Goal: Complete application form: Complete application form

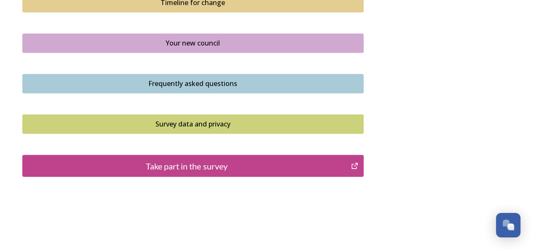
scroll to position [652, 0]
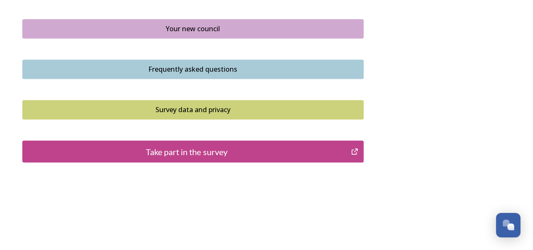
click at [328, 150] on div "Take part in the survey" at bounding box center [187, 151] width 320 height 13
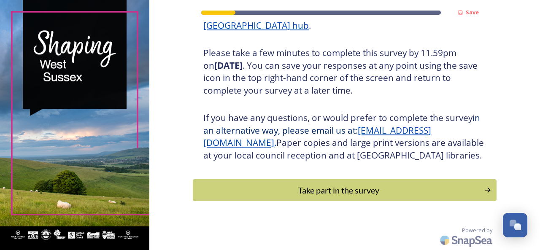
scroll to position [154, 0]
click at [452, 192] on div "Take part in the survey" at bounding box center [338, 190] width 285 height 13
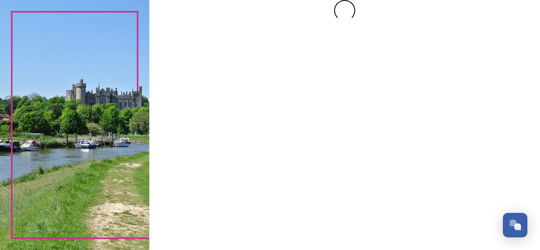
scroll to position [0, 0]
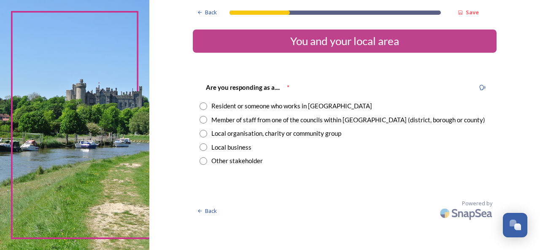
click at [201, 160] on input "radio" at bounding box center [203, 161] width 8 height 8
radio input "true"
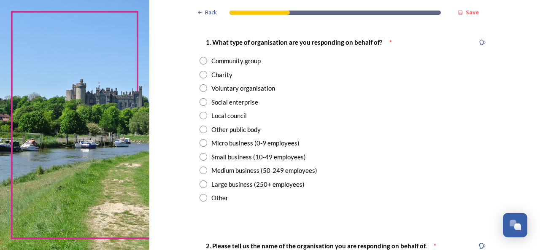
scroll to position [170, 0]
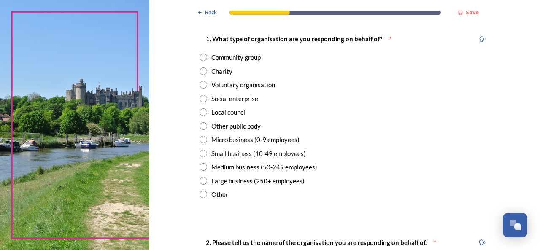
click at [199, 194] on input "radio" at bounding box center [203, 195] width 8 height 8
radio input "true"
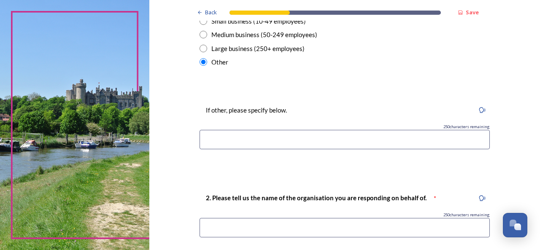
scroll to position [304, 0]
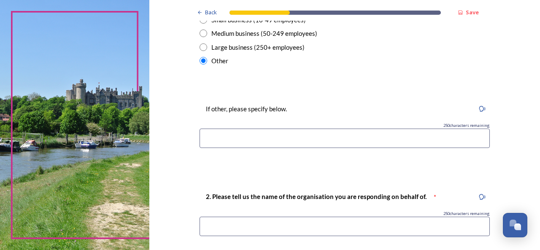
click at [433, 133] on input at bounding box center [344, 138] width 290 height 19
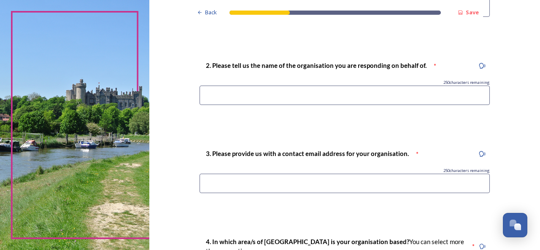
scroll to position [436, 0]
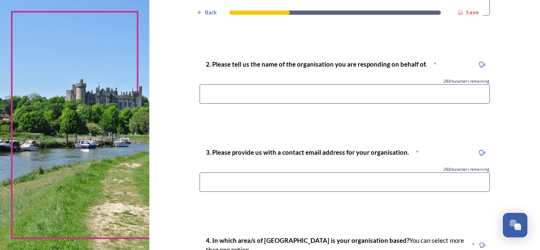
type input "County Councillor for [GEOGRAPHIC_DATA]"
click at [396, 91] on input at bounding box center [344, 93] width 290 height 19
type input "West Sussex County Council"
click at [353, 179] on input at bounding box center [344, 181] width 290 height 19
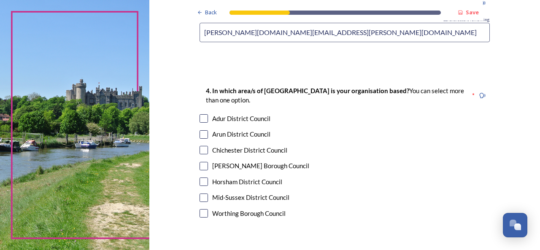
scroll to position [606, 0]
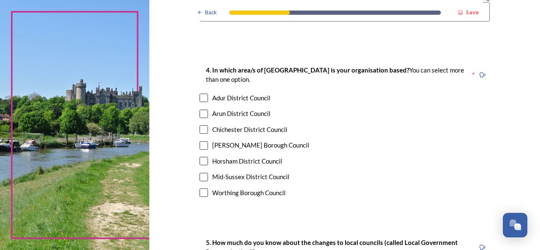
type input "[PERSON_NAME][DOMAIN_NAME][EMAIL_ADDRESS][PERSON_NAME][DOMAIN_NAME]"
click at [249, 130] on div "Chichester District Council" at bounding box center [249, 130] width 75 height 10
checkbox input "true"
click at [202, 96] on input "checkbox" at bounding box center [203, 98] width 8 height 8
checkbox input "true"
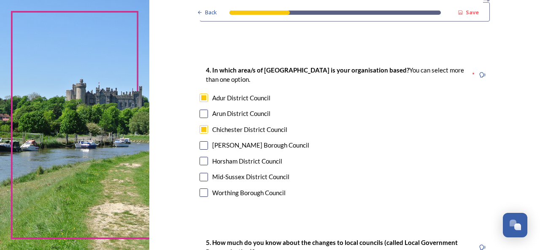
click at [201, 114] on input "checkbox" at bounding box center [203, 114] width 8 height 8
checkbox input "true"
click at [202, 147] on input "checkbox" at bounding box center [203, 145] width 8 height 8
checkbox input "true"
click at [202, 160] on input "checkbox" at bounding box center [203, 161] width 8 height 8
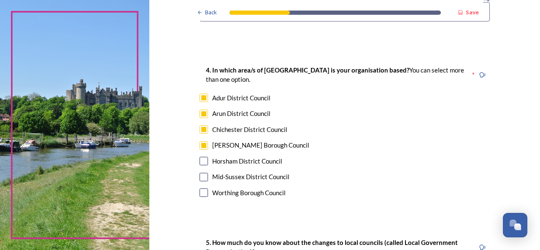
checkbox input "true"
click at [201, 176] on input "checkbox" at bounding box center [203, 177] width 8 height 8
checkbox input "true"
click at [203, 191] on input "checkbox" at bounding box center [203, 192] width 8 height 8
checkbox input "true"
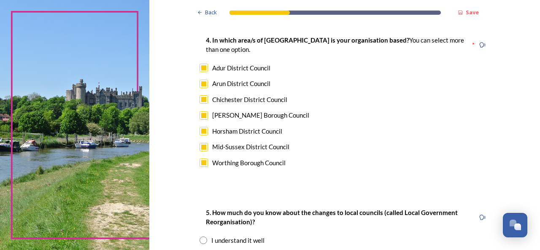
scroll to position [642, 0]
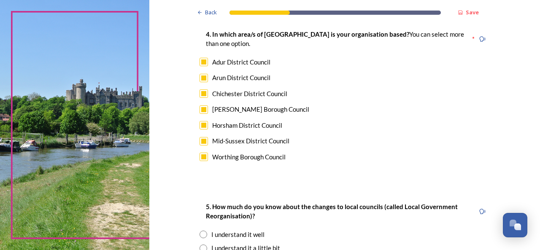
click at [199, 63] on input "checkbox" at bounding box center [203, 62] width 8 height 8
checkbox input "false"
click at [201, 78] on input "checkbox" at bounding box center [203, 78] width 8 height 8
checkbox input "false"
click at [202, 106] on input "checkbox" at bounding box center [203, 109] width 8 height 8
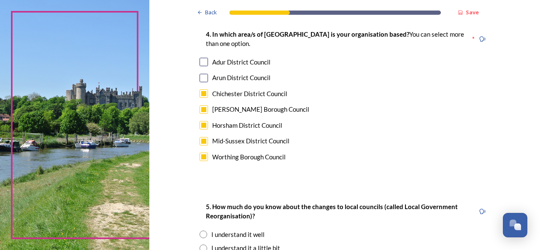
checkbox input "false"
click at [200, 125] on input "checkbox" at bounding box center [203, 125] width 8 height 8
checkbox input "false"
click at [202, 142] on input "checkbox" at bounding box center [203, 141] width 8 height 8
checkbox input "false"
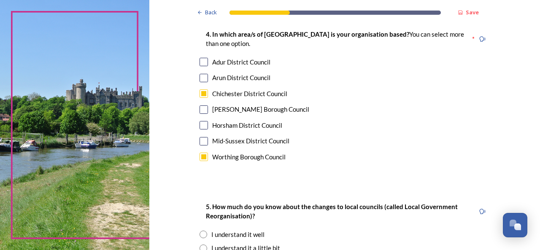
click at [202, 156] on input "checkbox" at bounding box center [203, 157] width 8 height 8
checkbox input "false"
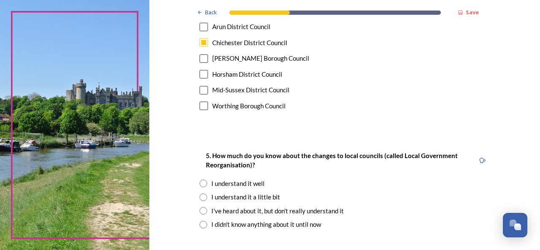
scroll to position [725, 0]
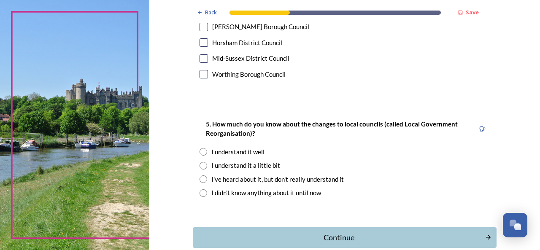
click at [203, 148] on input "radio" at bounding box center [203, 152] width 8 height 8
radio input "true"
click at [325, 236] on div "Continue" at bounding box center [338, 237] width 285 height 11
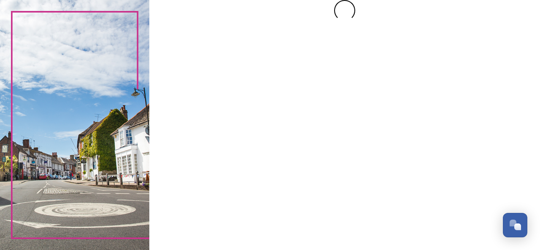
scroll to position [0, 0]
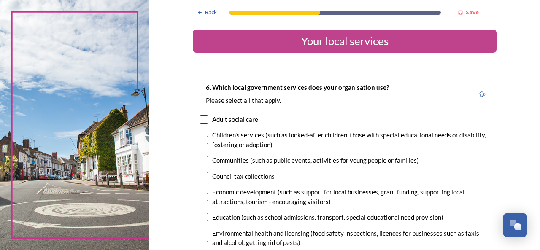
click at [203, 119] on input "checkbox" at bounding box center [203, 119] width 8 height 8
checkbox input "true"
click at [203, 142] on input "checkbox" at bounding box center [203, 140] width 8 height 8
checkbox input "true"
click at [203, 160] on input "checkbox" at bounding box center [203, 160] width 8 height 8
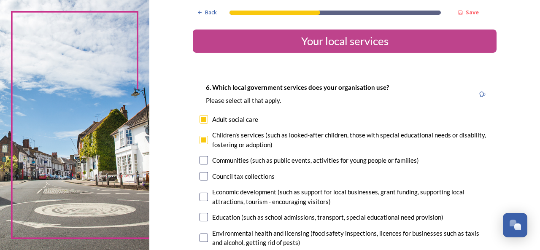
checkbox input "true"
click at [203, 179] on input "checkbox" at bounding box center [203, 176] width 8 height 8
checkbox input "true"
click at [203, 197] on input "checkbox" at bounding box center [203, 197] width 8 height 8
checkbox input "true"
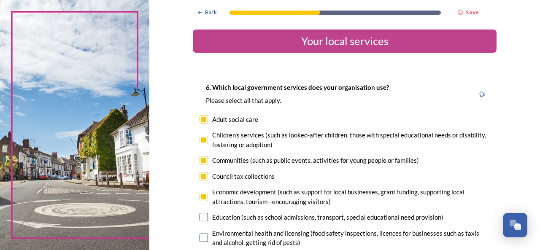
click at [204, 217] on input "checkbox" at bounding box center [203, 217] width 8 height 8
checkbox input "true"
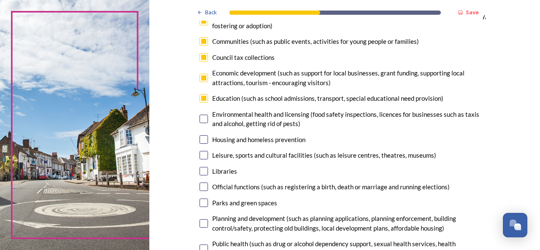
scroll to position [120, 0]
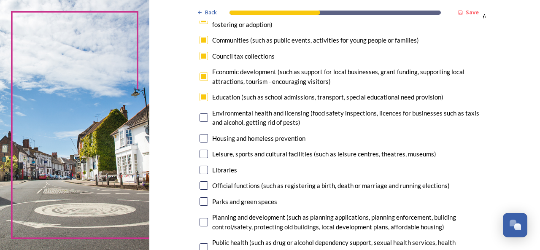
click at [200, 116] on input "checkbox" at bounding box center [203, 117] width 8 height 8
checkbox input "true"
click at [201, 137] on input "checkbox" at bounding box center [203, 138] width 8 height 8
checkbox input "true"
click at [201, 152] on input "checkbox" at bounding box center [203, 154] width 8 height 8
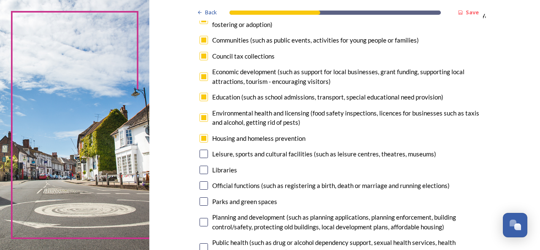
checkbox input "true"
click at [202, 170] on input "checkbox" at bounding box center [203, 170] width 8 height 8
checkbox input "true"
click at [202, 186] on input "checkbox" at bounding box center [203, 185] width 8 height 8
checkbox input "true"
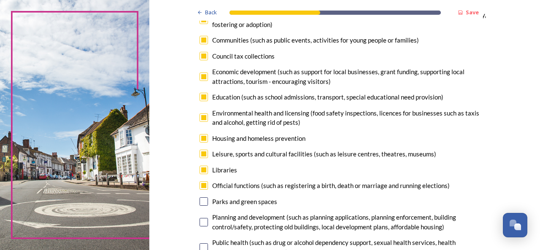
click at [203, 201] on input "checkbox" at bounding box center [203, 201] width 8 height 8
checkbox input "true"
click at [204, 223] on input "checkbox" at bounding box center [203, 222] width 8 height 8
checkbox input "true"
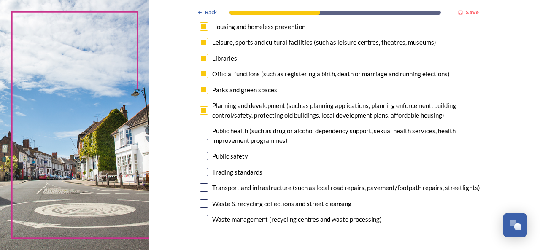
scroll to position [233, 0]
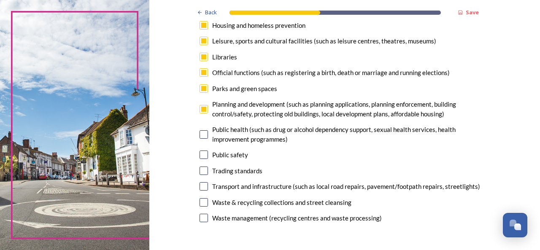
click at [201, 137] on input "checkbox" at bounding box center [203, 134] width 8 height 8
checkbox input "true"
click at [202, 156] on input "checkbox" at bounding box center [203, 155] width 8 height 8
checkbox input "true"
click at [202, 171] on input "checkbox" at bounding box center [203, 171] width 8 height 8
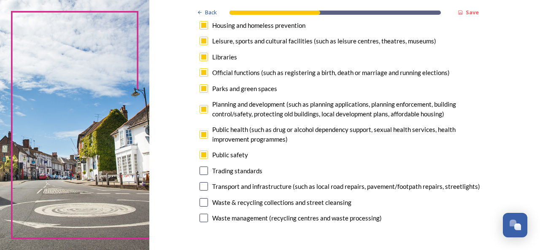
checkbox input "true"
click at [202, 186] on input "checkbox" at bounding box center [203, 186] width 8 height 8
checkbox input "true"
click at [203, 205] on input "checkbox" at bounding box center [203, 202] width 8 height 8
checkbox input "true"
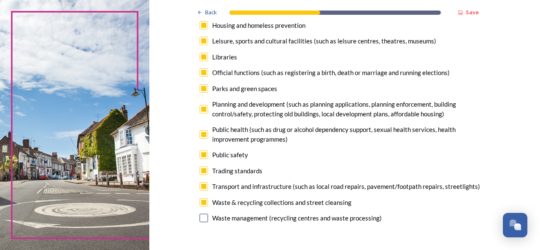
click at [202, 218] on input "checkbox" at bounding box center [203, 218] width 8 height 8
checkbox input "true"
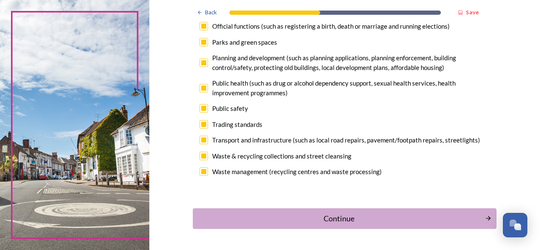
scroll to position [307, 0]
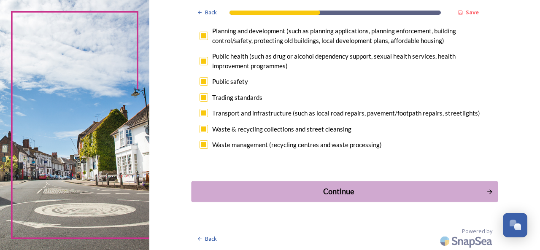
click at [365, 186] on div "Continue" at bounding box center [338, 191] width 285 height 11
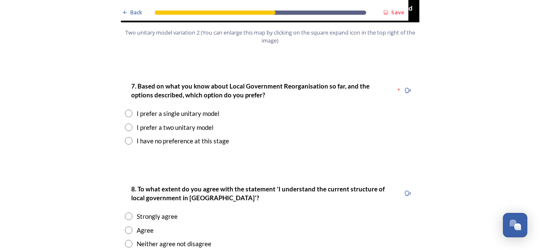
scroll to position [1090, 0]
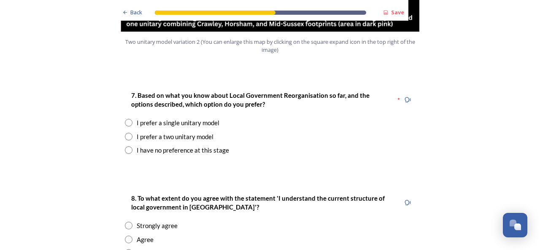
click at [126, 133] on input "radio" at bounding box center [129, 137] width 8 height 8
radio input "true"
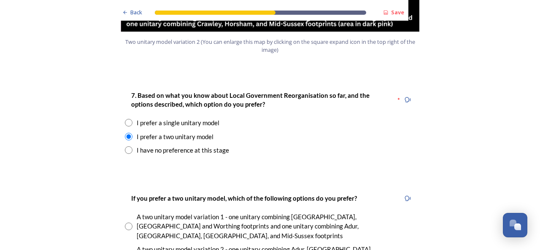
radio input "true"
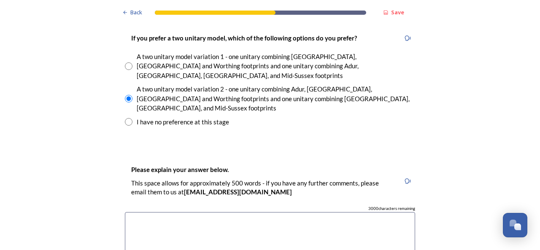
scroll to position [1298, 0]
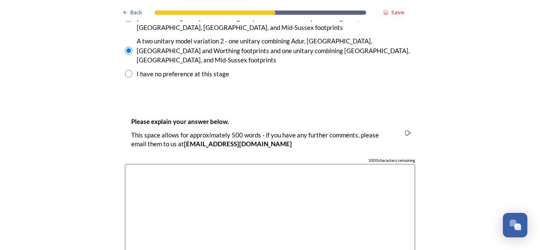
click at [311, 164] on textarea at bounding box center [270, 211] width 290 height 95
click at [331, 164] on textarea at bounding box center [270, 211] width 290 height 95
click at [282, 164] on textarea at bounding box center [270, 211] width 290 height 95
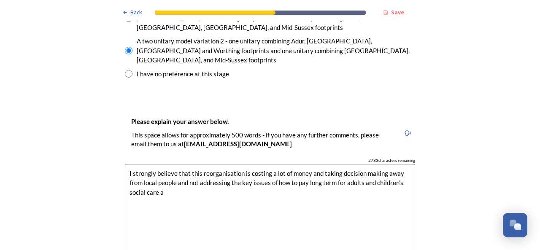
click at [361, 164] on textarea "I strongly believe that this reorganisation is costing a lot of money and takin…" at bounding box center [270, 211] width 290 height 95
click at [250, 164] on textarea "I strongly believe that this reorganisation is costing a lot of money and takin…" at bounding box center [270, 211] width 290 height 95
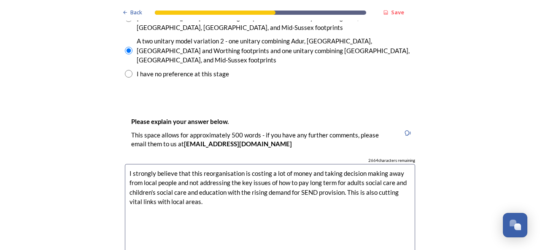
click at [375, 164] on textarea "I strongly believe that this reorganisation is costing a lot of money and takin…" at bounding box center [270, 211] width 290 height 95
click at [268, 164] on textarea "I strongly believe that this reorganisation is costing a lot of money and takin…" at bounding box center [270, 211] width 290 height 95
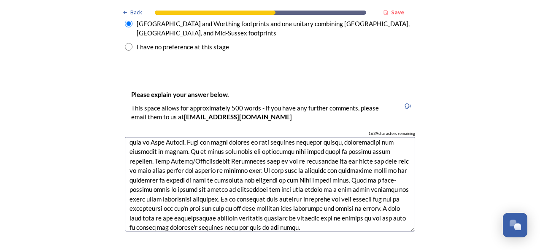
scroll to position [1329, 0]
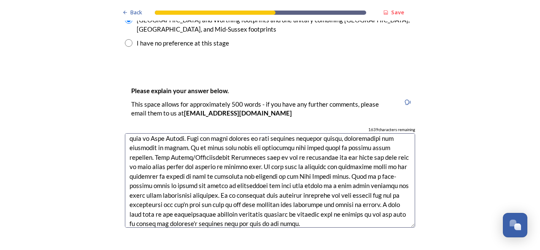
click at [313, 180] on textarea at bounding box center [270, 180] width 290 height 95
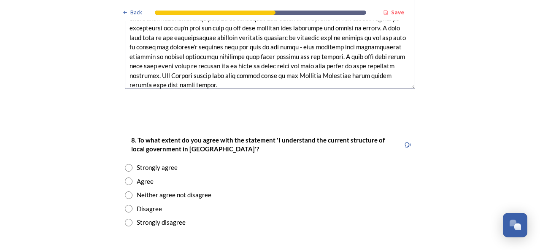
scroll to position [1475, 0]
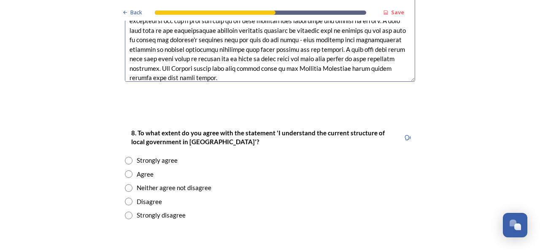
type textarea "I strongly believe that this reorganisation is costing a lot of money and takin…"
click at [126, 157] on input "radio" at bounding box center [129, 161] width 8 height 8
radio input "true"
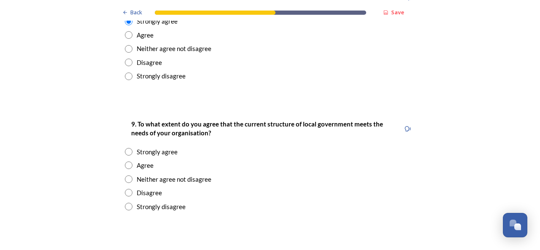
scroll to position [1641, 0]
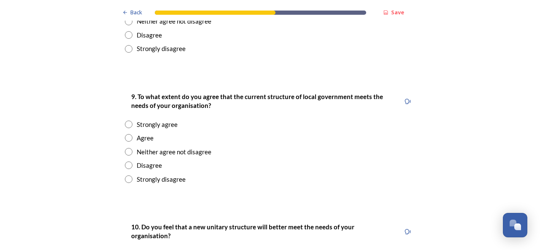
click at [126, 121] on input "radio" at bounding box center [129, 125] width 8 height 8
radio input "true"
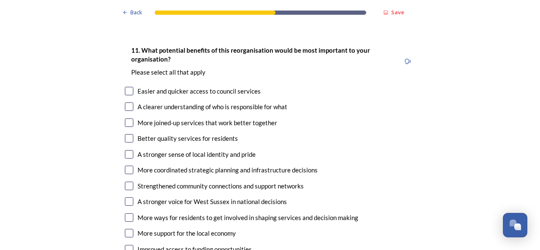
scroll to position [1914, 0]
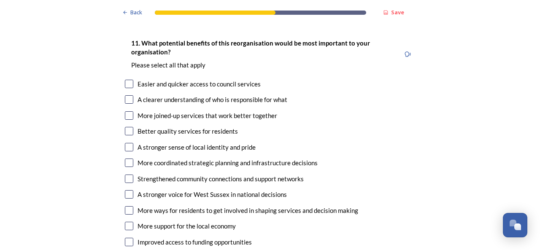
checkbox input "true"
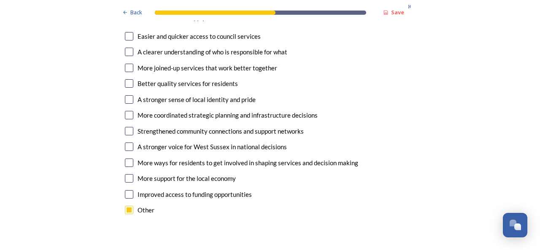
scroll to position [1980, 0]
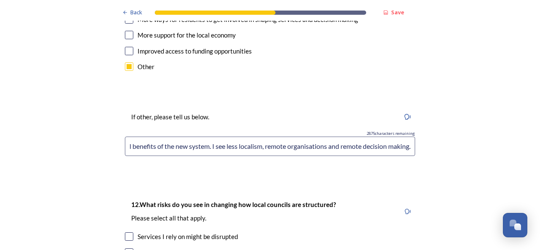
scroll to position [2123, 0]
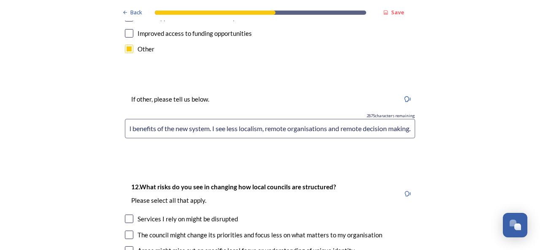
type input "I do not see any potential benefits of the new system. I see less localism, rem…"
click at [127, 246] on input "checkbox" at bounding box center [129, 250] width 8 height 8
checkbox input "true"
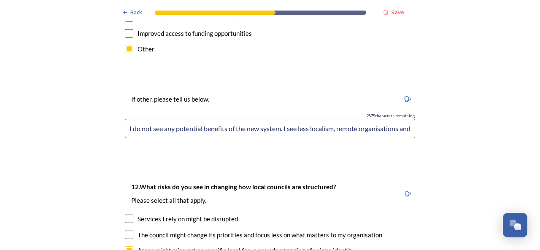
checkbox input "true"
click at [127, 215] on input "checkbox" at bounding box center [129, 219] width 8 height 8
checkbox input "true"
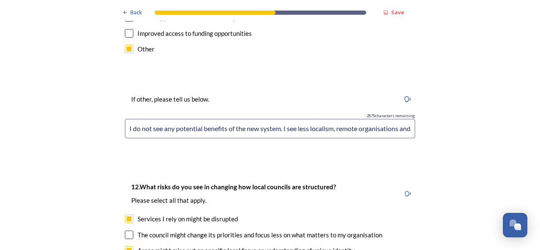
checkbox input "true"
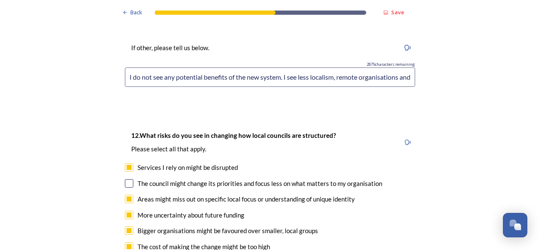
scroll to position [2185, 0]
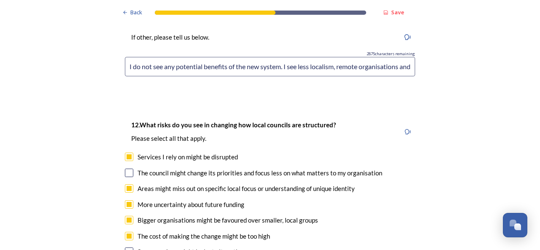
click at [127, 248] on input "checkbox" at bounding box center [129, 252] width 8 height 8
checkbox input "true"
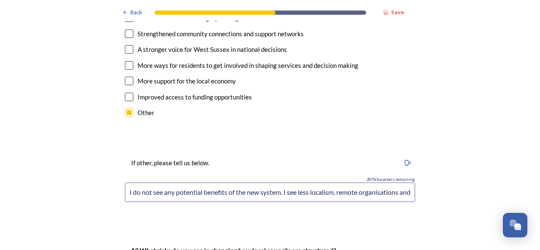
scroll to position [2049, 0]
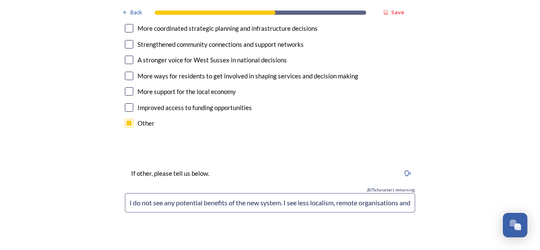
click at [378, 193] on input "I do not see any potential benefits of the new system. I see less localism, rem…" at bounding box center [270, 202] width 290 height 19
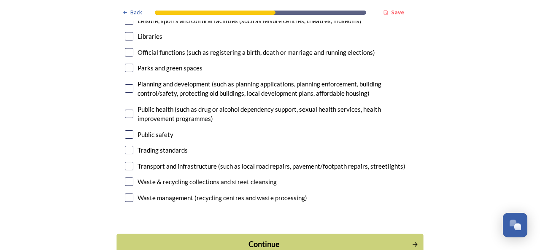
scroll to position [0, 0]
click at [401, 239] on div "Continue" at bounding box center [263, 244] width 285 height 11
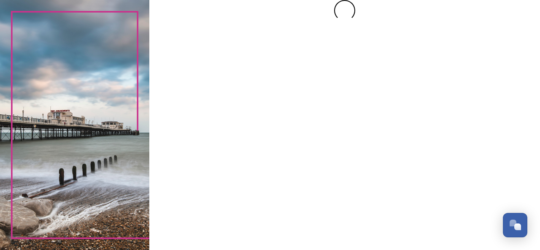
click at [401, 194] on div at bounding box center [344, 125] width 390 height 250
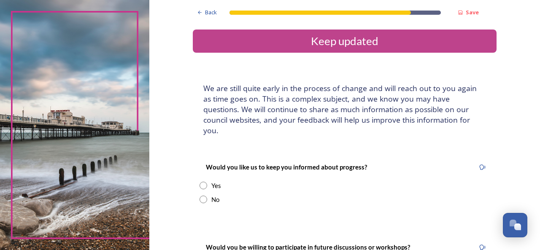
click at [199, 182] on input "radio" at bounding box center [203, 186] width 8 height 8
radio input "true"
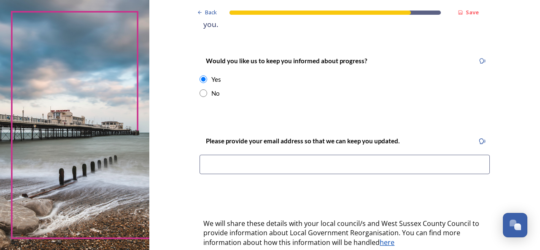
scroll to position [117, 0]
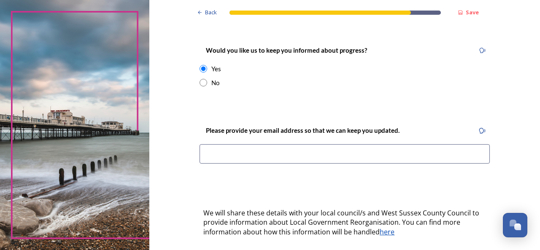
click at [408, 148] on input at bounding box center [344, 153] width 290 height 19
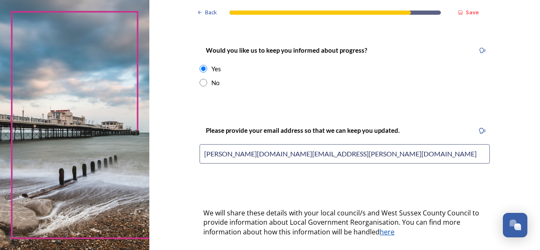
type input "[PERSON_NAME][DOMAIN_NAME][EMAIL_ADDRESS][PERSON_NAME][DOMAIN_NAME]"
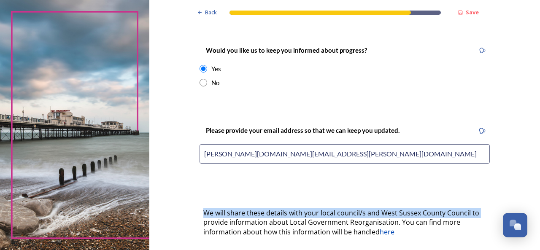
drag, startPoint x: 530, startPoint y: 164, endPoint x: 529, endPoint y: 188, distance: 24.9
click at [529, 188] on div "Back Save Keep updated We are still quite early in the process of change and wi…" at bounding box center [344, 143] width 390 height 521
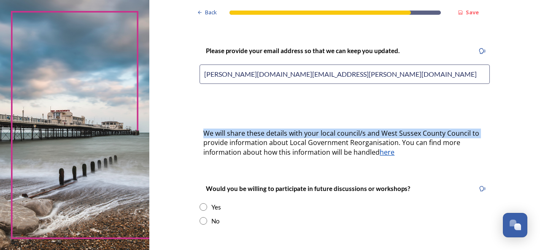
scroll to position [209, 0]
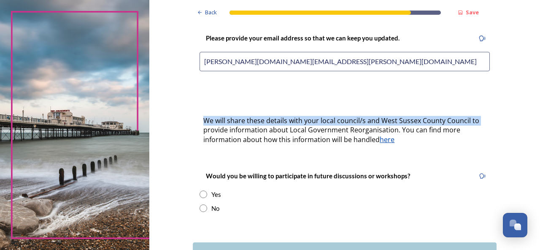
click at [201, 191] on input "radio" at bounding box center [203, 195] width 8 height 8
radio input "true"
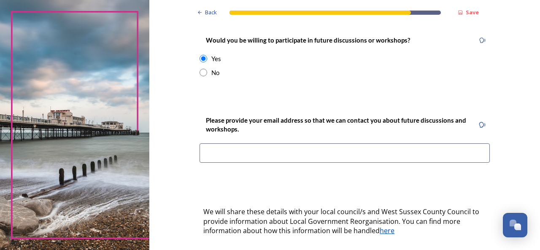
scroll to position [360, 0]
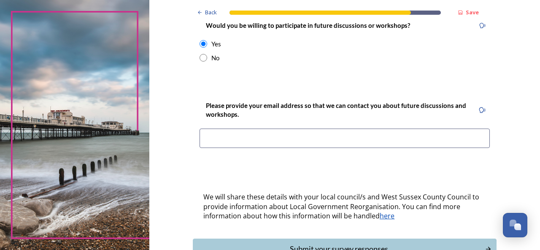
click at [401, 130] on input at bounding box center [344, 138] width 290 height 19
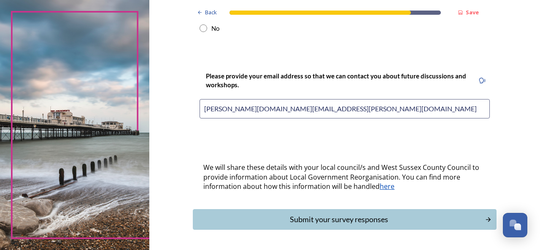
scroll to position [406, 0]
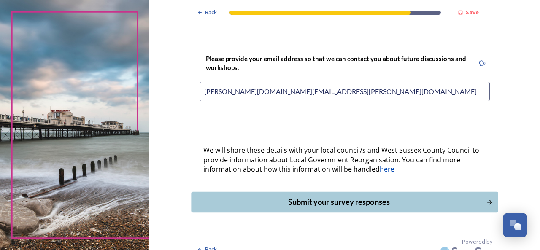
type input "[PERSON_NAME][DOMAIN_NAME][EMAIL_ADDRESS][PERSON_NAME][DOMAIN_NAME]"
click at [410, 196] on div "Submit your survey responses" at bounding box center [338, 201] width 285 height 11
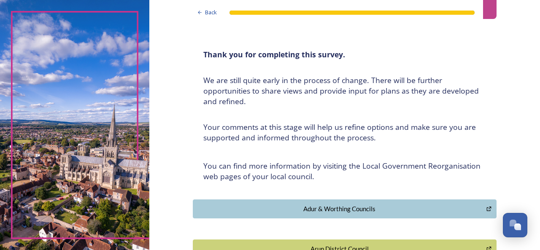
scroll to position [0, 0]
